Goal: Find specific page/section: Find specific page/section

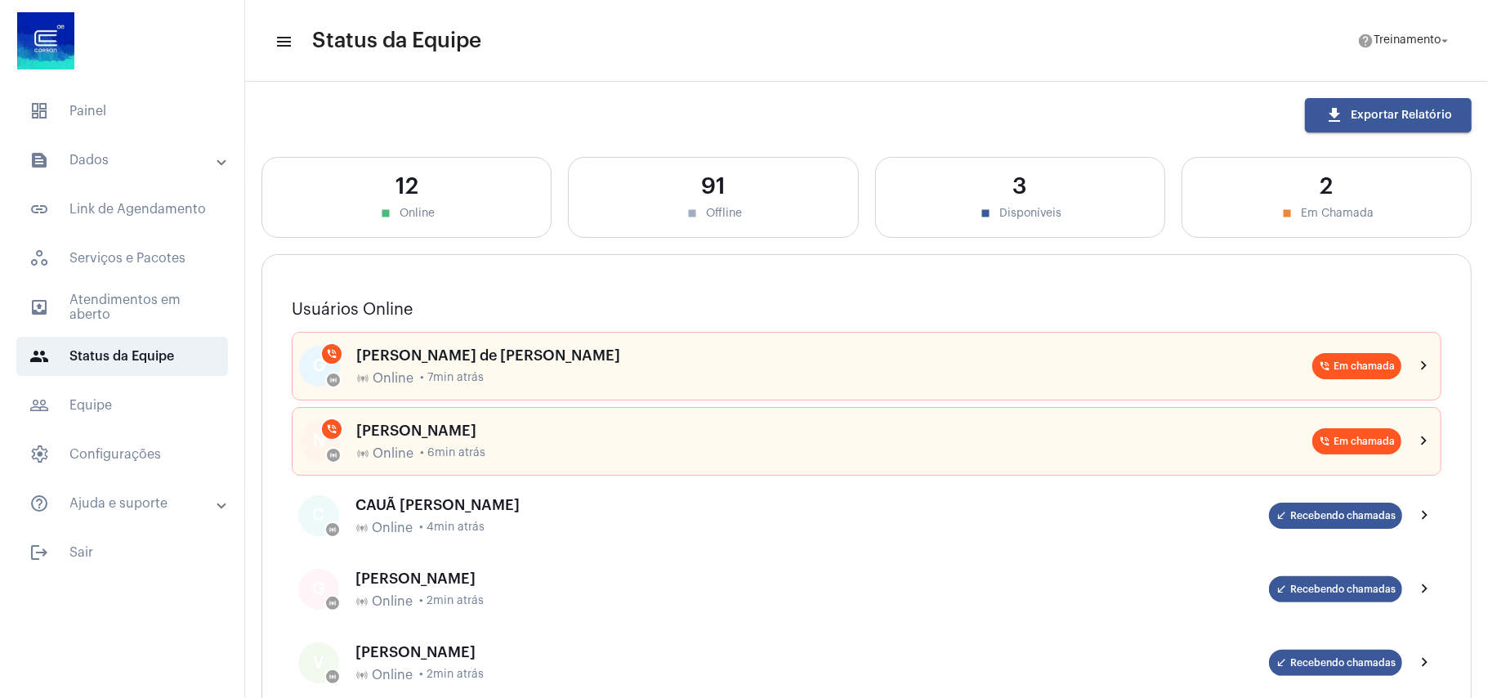
scroll to position [654, 0]
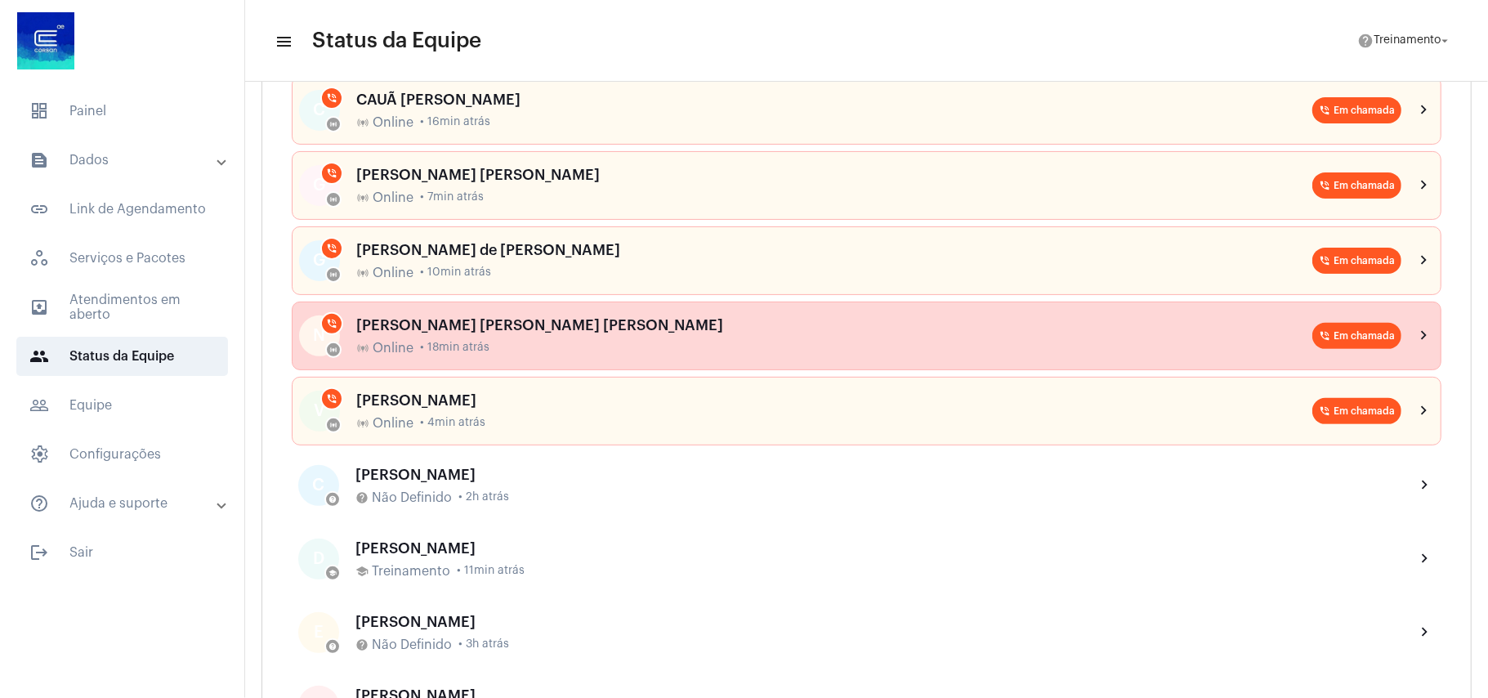
scroll to position [217, 0]
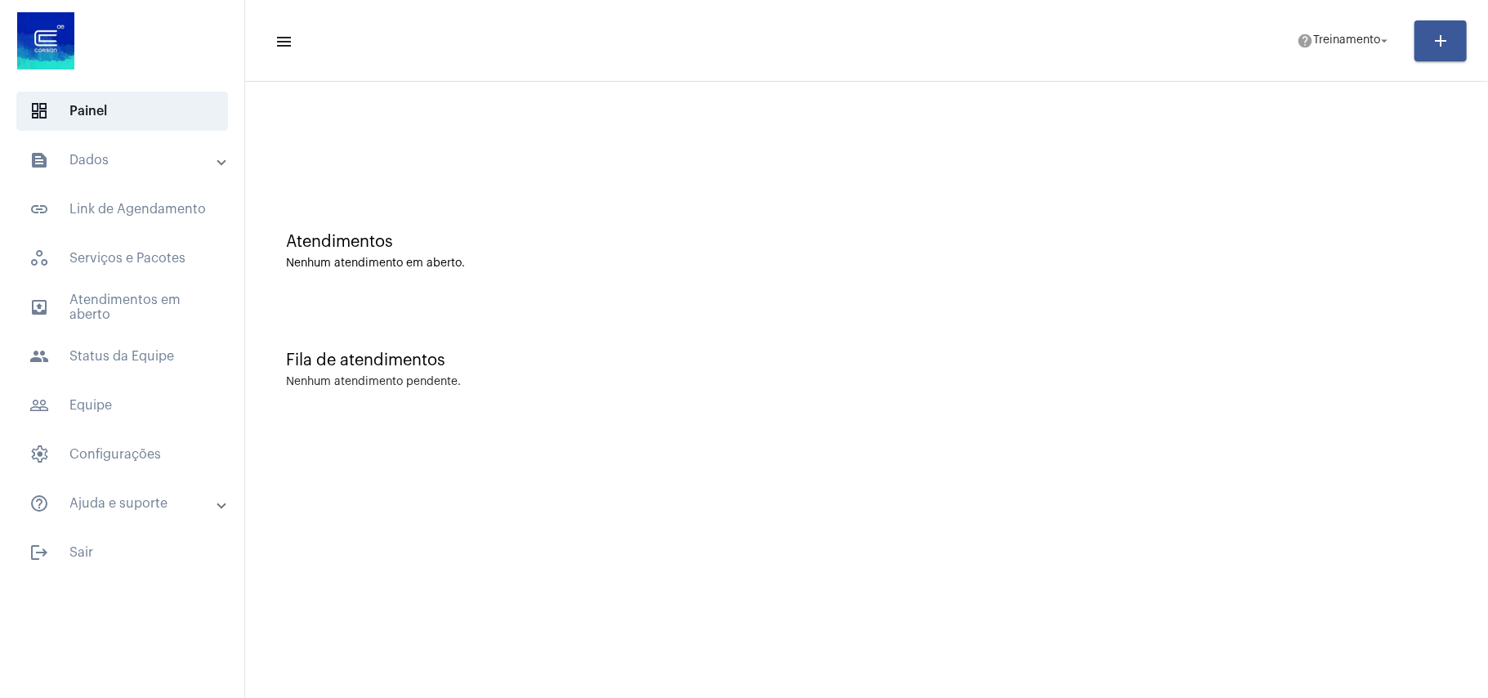
drag, startPoint x: 861, startPoint y: 387, endPoint x: 900, endPoint y: 364, distance: 45.8
click at [861, 383] on div "Nenhum atendimento pendente." at bounding box center [866, 382] width 1161 height 12
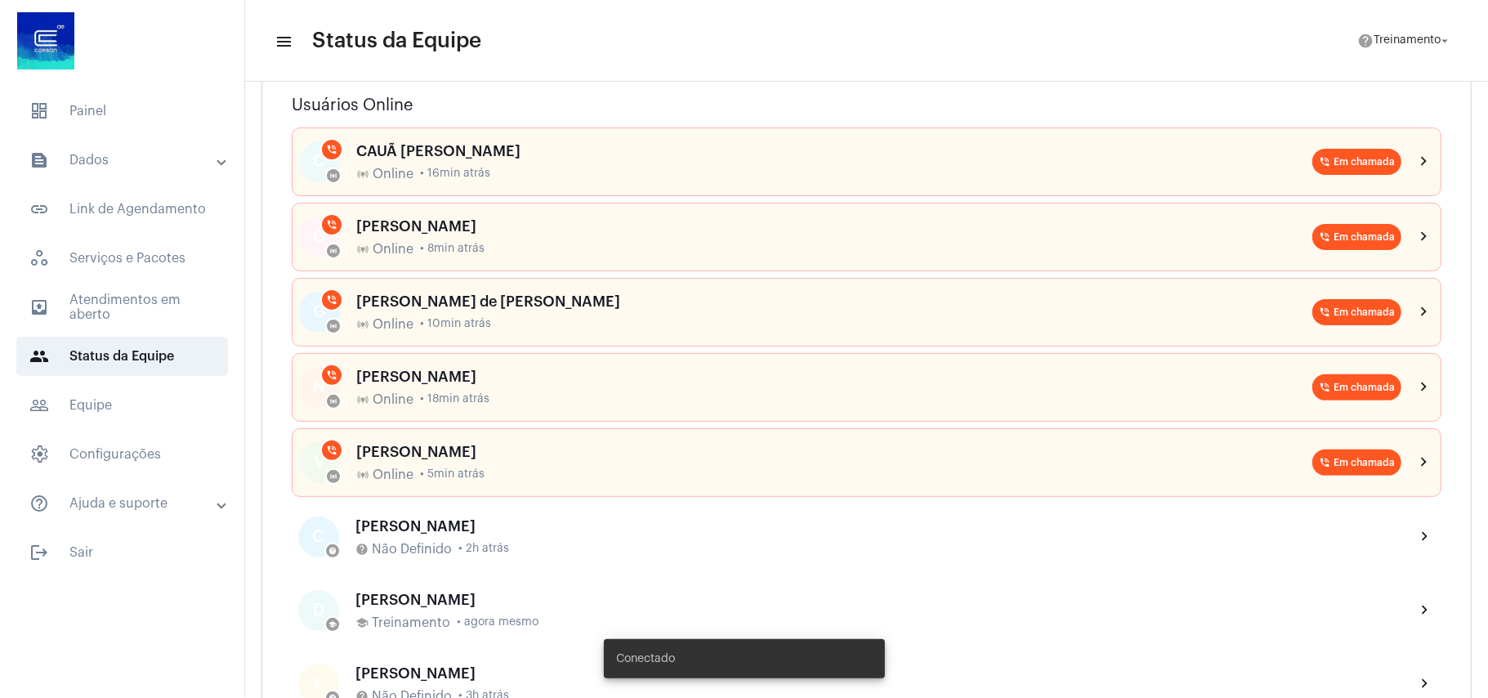
scroll to position [217, 0]
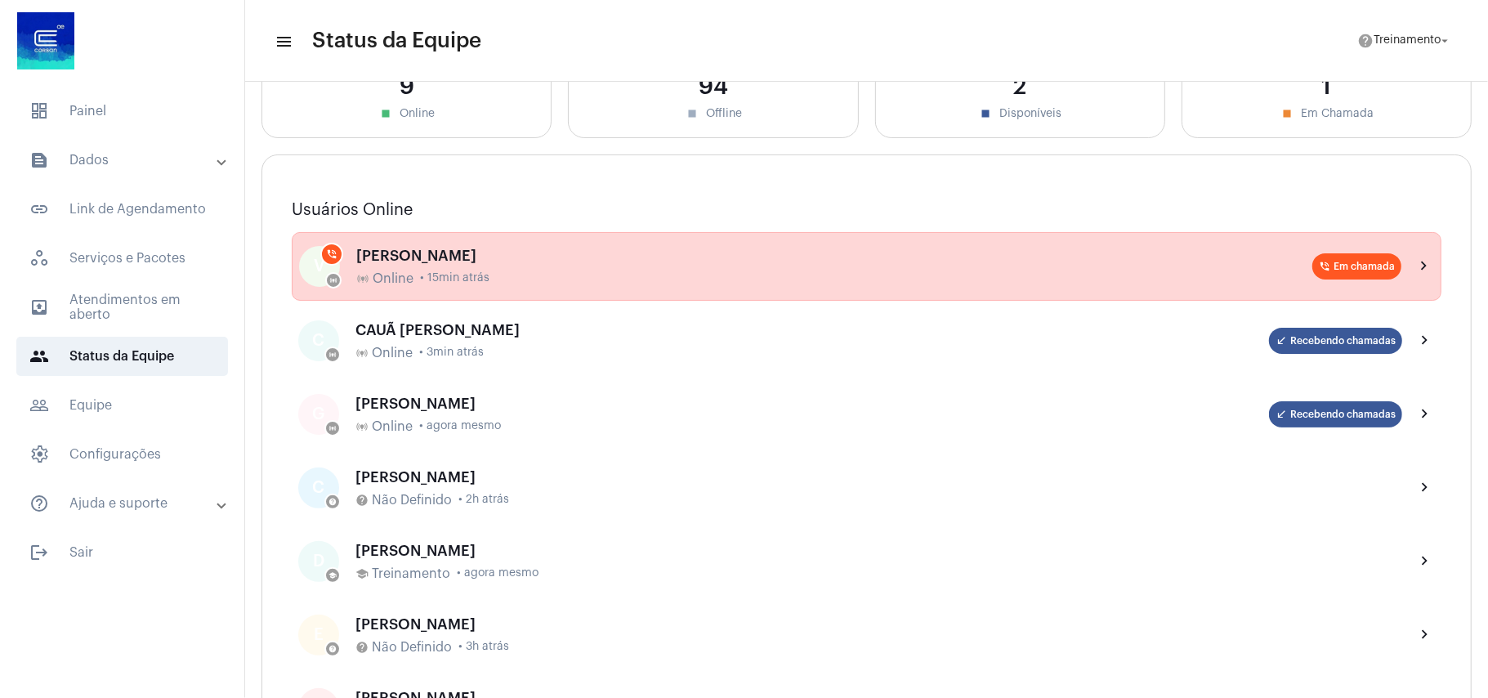
scroll to position [217, 0]
